Goal: Obtain resource: Obtain resource

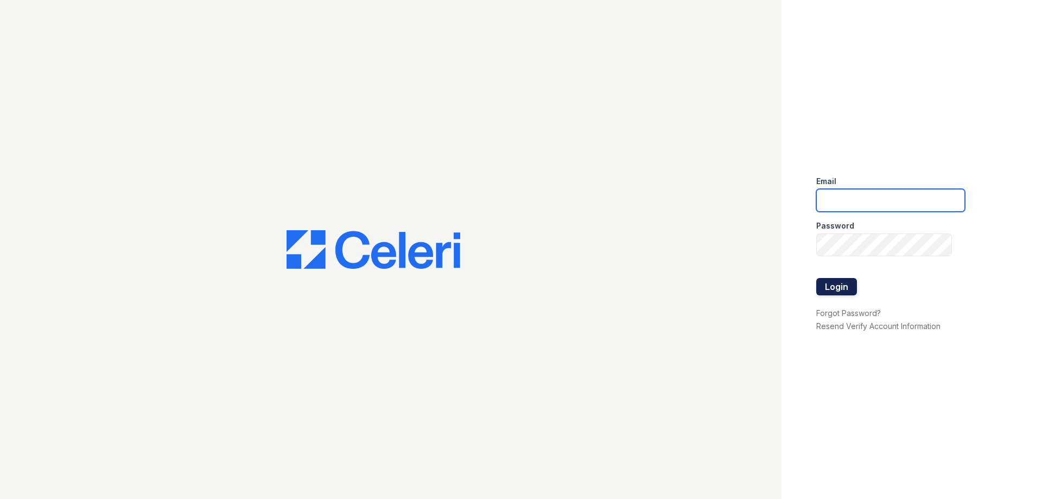
type input "avalon.pm@cafmanagement.com"
click at [838, 288] on button "Login" at bounding box center [836, 286] width 41 height 17
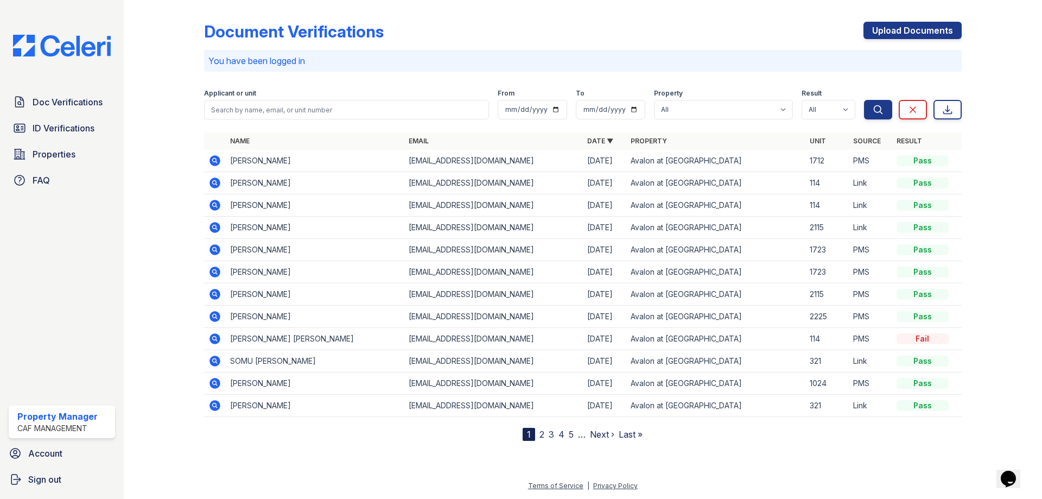
click at [217, 184] on icon at bounding box center [215, 182] width 11 height 11
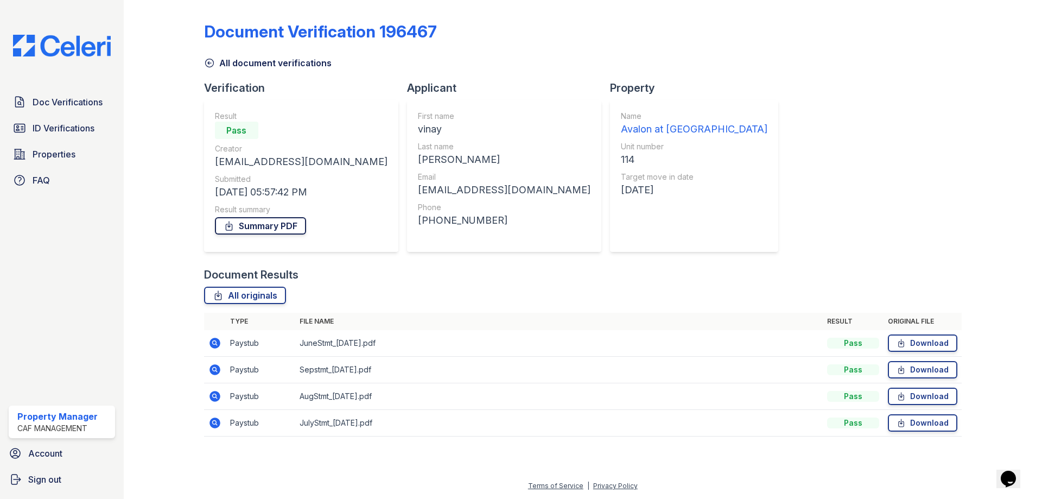
click at [262, 224] on link "Summary PDF" at bounding box center [260, 225] width 91 height 17
click at [904, 343] on icon at bounding box center [901, 343] width 9 height 11
click at [904, 424] on icon at bounding box center [900, 423] width 5 height 8
click at [897, 397] on icon at bounding box center [901, 396] width 9 height 11
click at [903, 395] on icon at bounding box center [901, 396] width 9 height 11
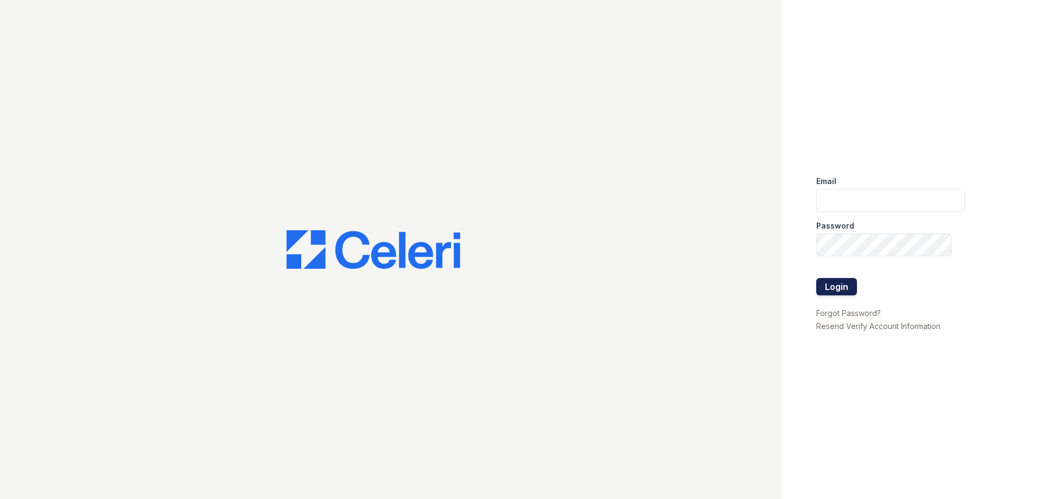
type input "avalon.pm@cafmanagement.com"
click at [830, 290] on button "Login" at bounding box center [836, 286] width 41 height 17
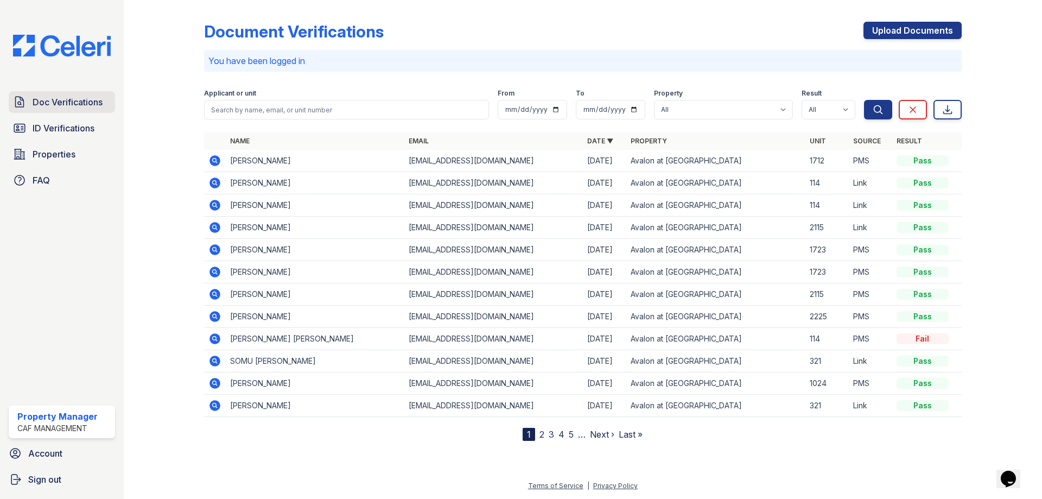
click at [56, 101] on span "Doc Verifications" at bounding box center [68, 102] width 70 height 13
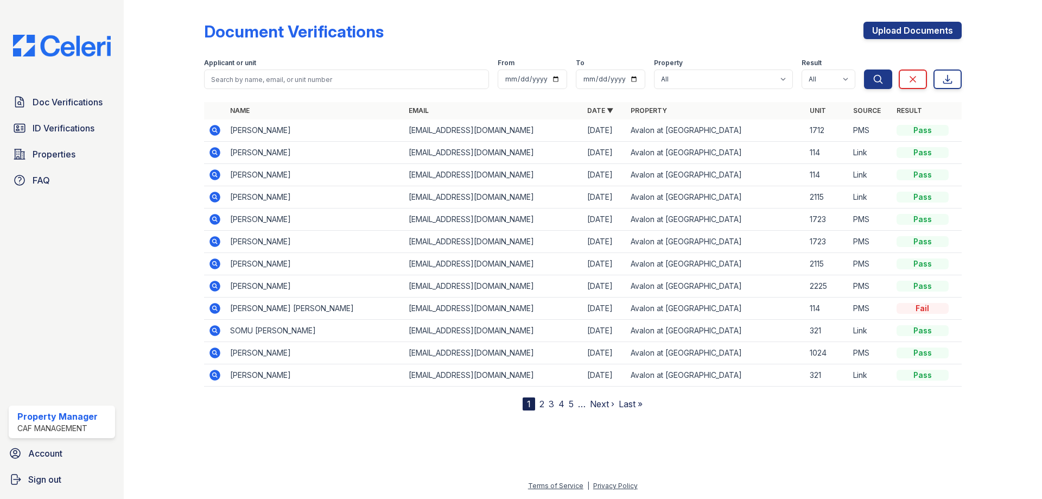
click at [212, 173] on icon at bounding box center [215, 174] width 11 height 11
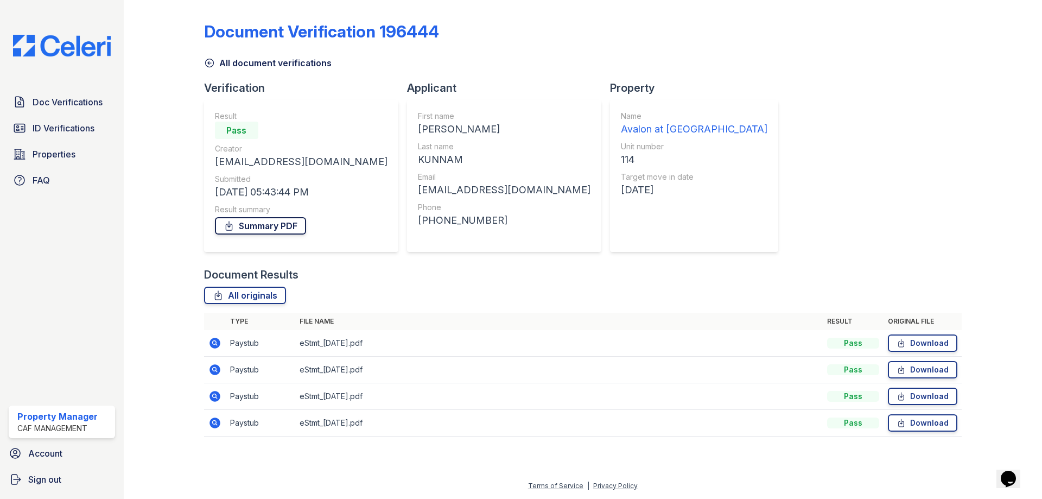
click at [242, 225] on link "Summary PDF" at bounding box center [260, 225] width 91 height 17
